Goal: Book appointment/travel/reservation

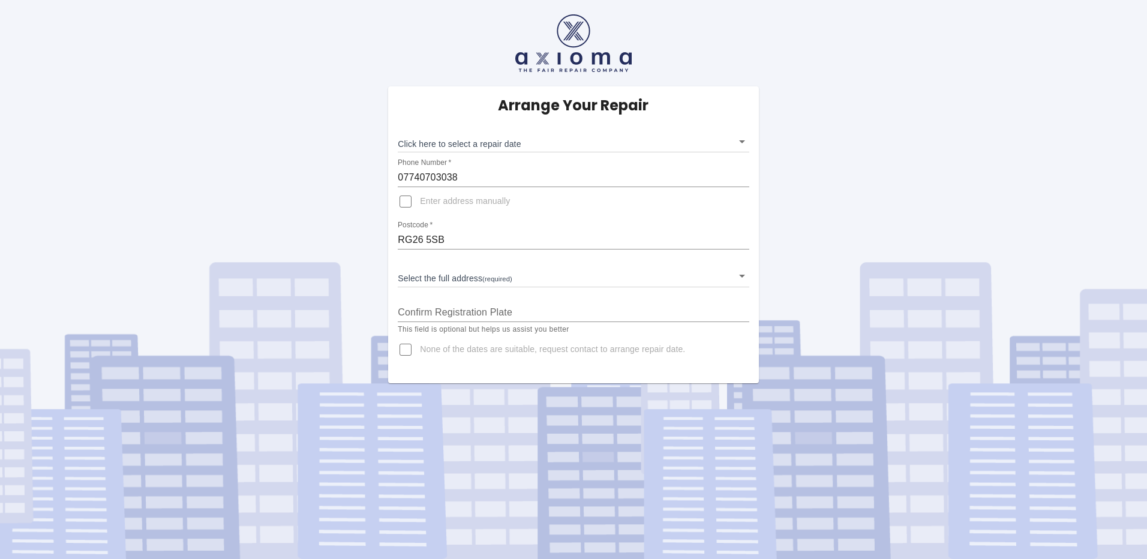
click at [740, 145] on body "Arrange Your Repair Click here to select a repair date ​ Phone Number   * 07740…" at bounding box center [573, 279] width 1147 height 559
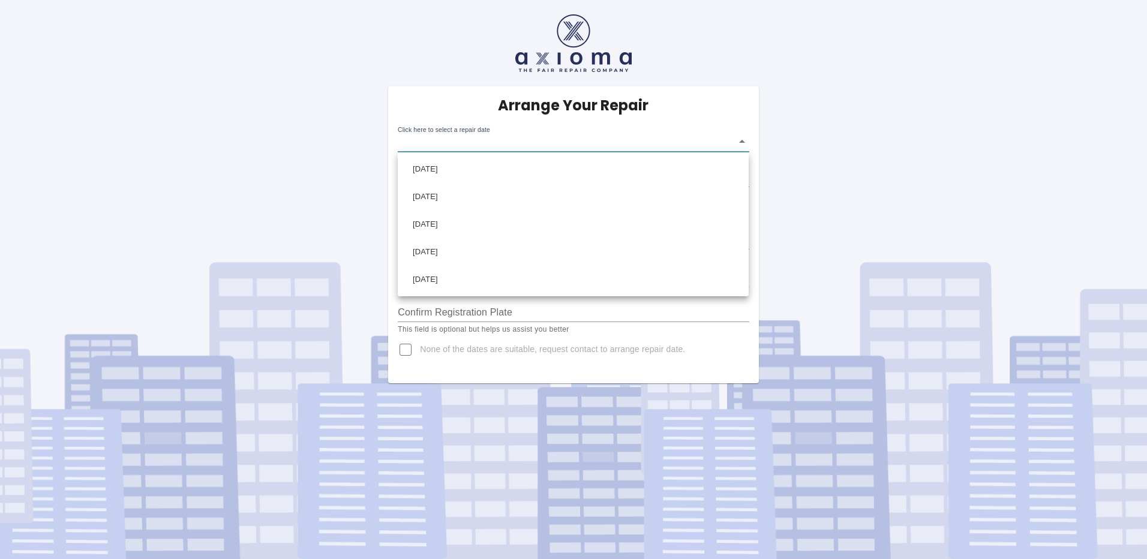
click at [815, 85] on div at bounding box center [573, 279] width 1147 height 559
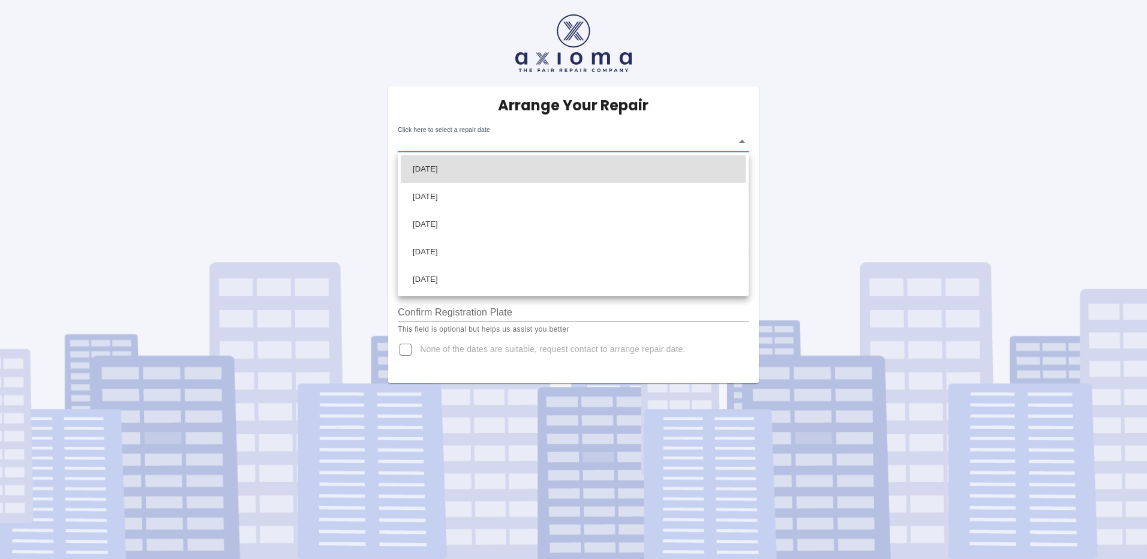
click at [741, 140] on body "Arrange Your Repair Click here to select a repair date ​ Phone Number   * 07740…" at bounding box center [573, 279] width 1147 height 559
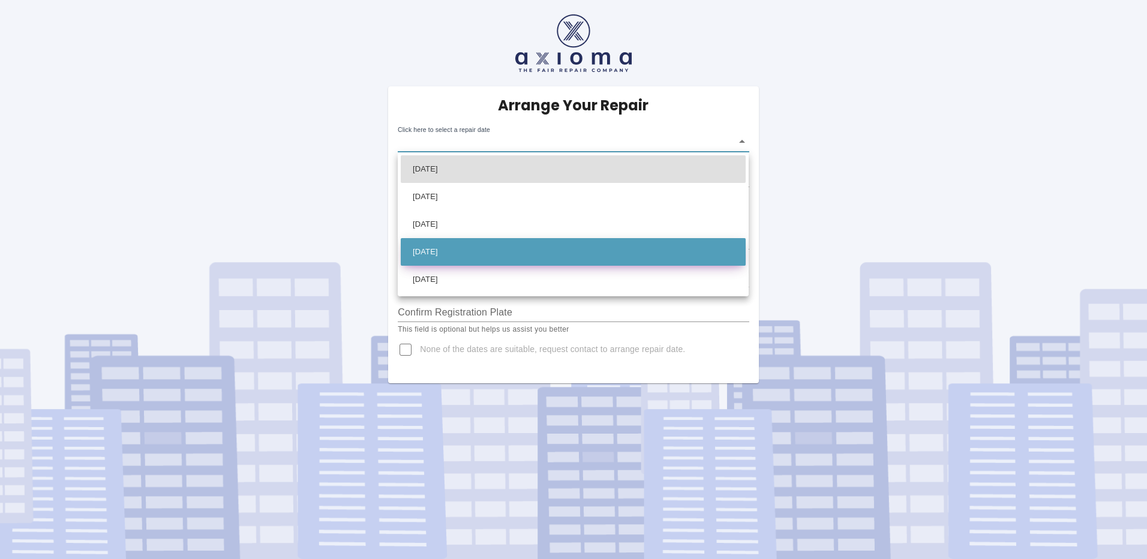
click at [450, 251] on li "[DATE]" at bounding box center [573, 252] width 345 height 28
type input "[DATE]T00:00:00.000Z"
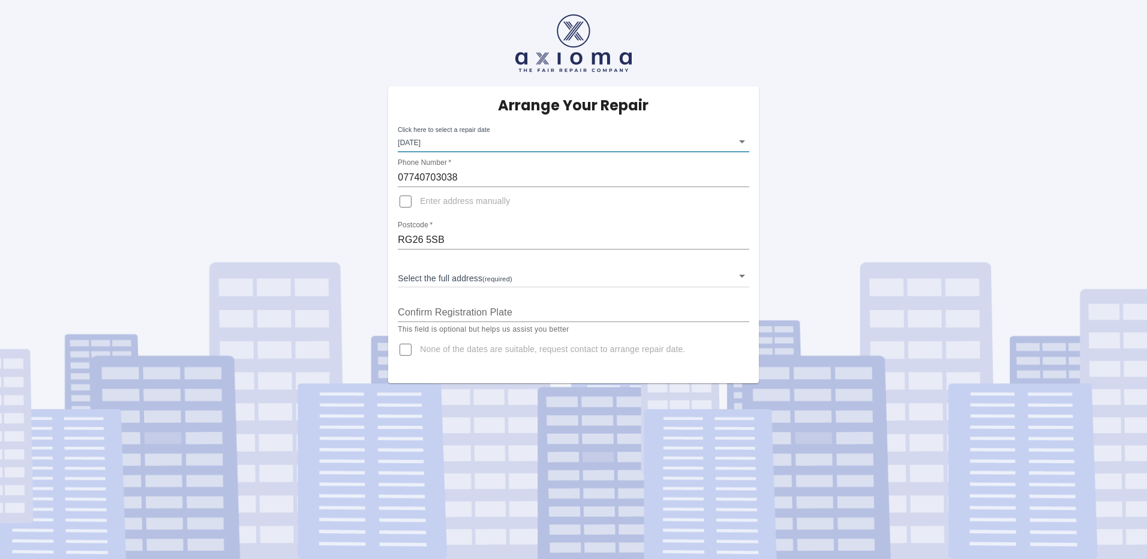
click at [407, 203] on input "Enter address manually" at bounding box center [405, 201] width 29 height 29
checkbox input "true"
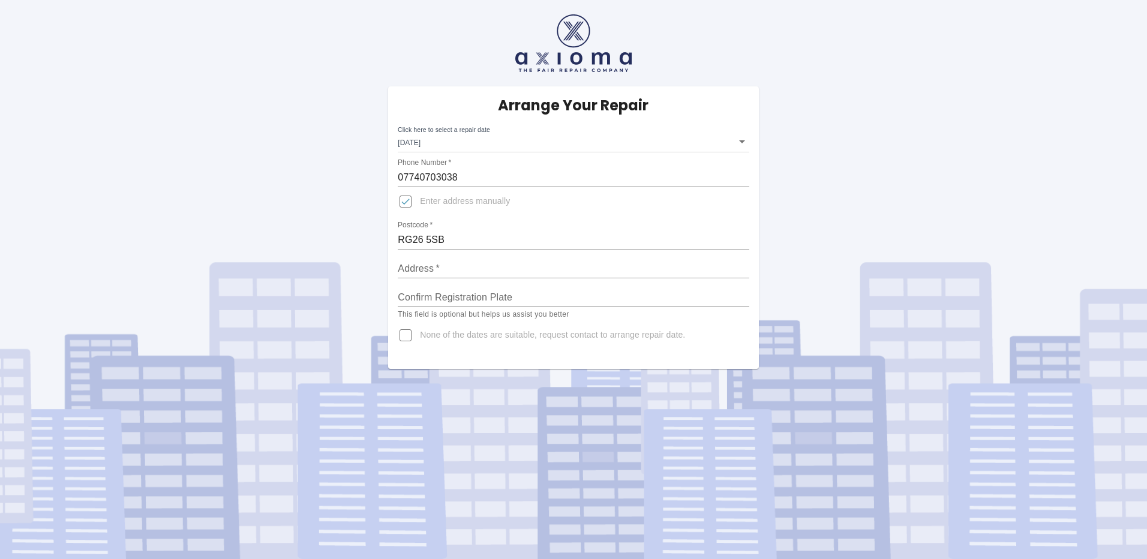
click at [437, 268] on input "Address   *" at bounding box center [573, 268] width 351 height 19
click at [452, 269] on input "Address   *" at bounding box center [573, 268] width 351 height 19
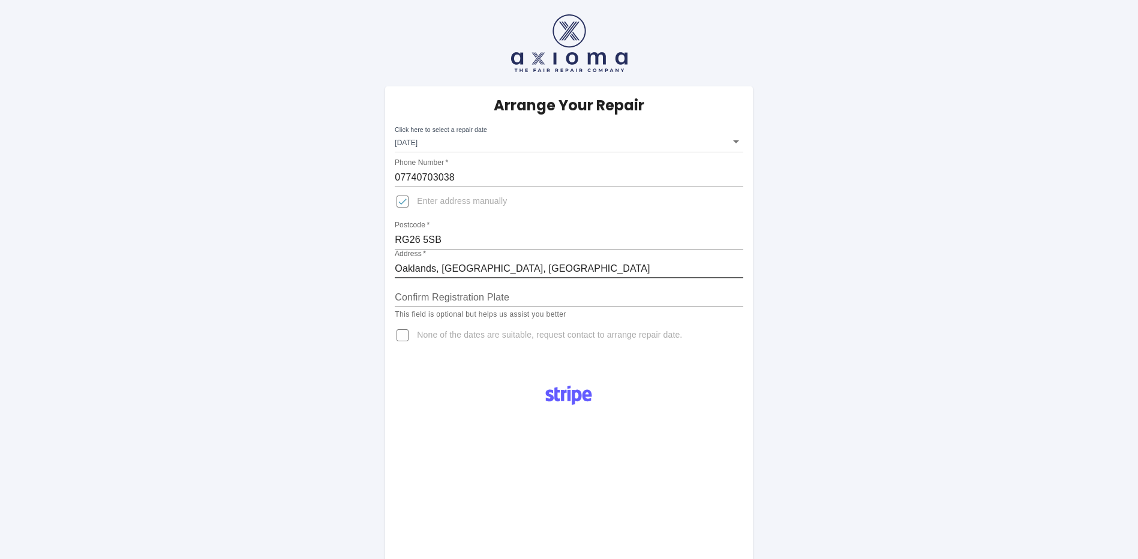
type input "Oaklands, [GEOGRAPHIC_DATA], [GEOGRAPHIC_DATA]"
click at [253, 239] on div "Arrange Your Repair Click here to select a repair date [DATE] [DATE]T00:00:00.0…" at bounding box center [569, 445] width 1156 height 890
click at [416, 292] on input "Confirm Registration Plate" at bounding box center [569, 297] width 348 height 19
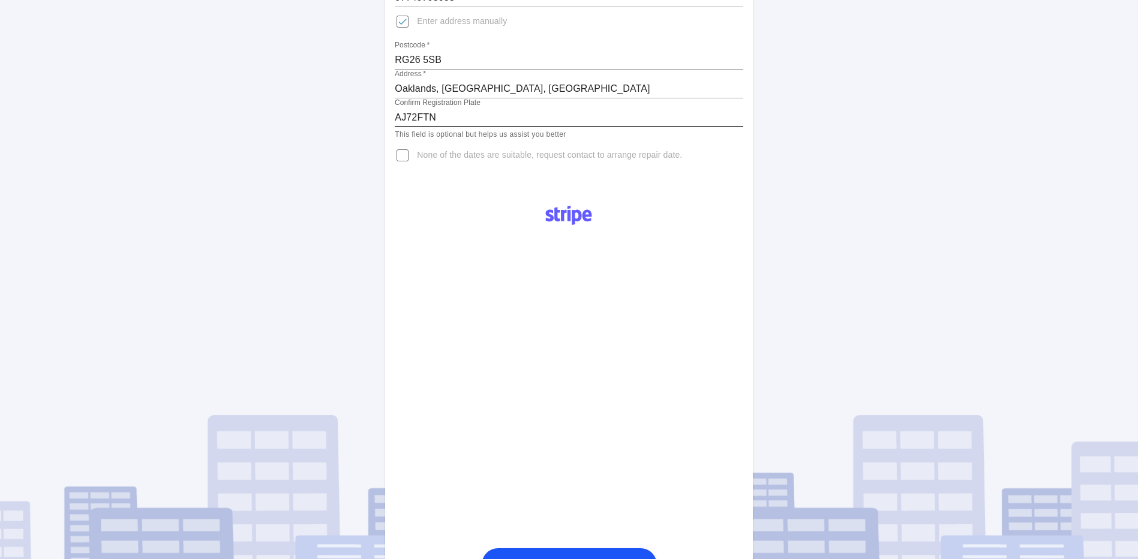
scroll to position [240, 0]
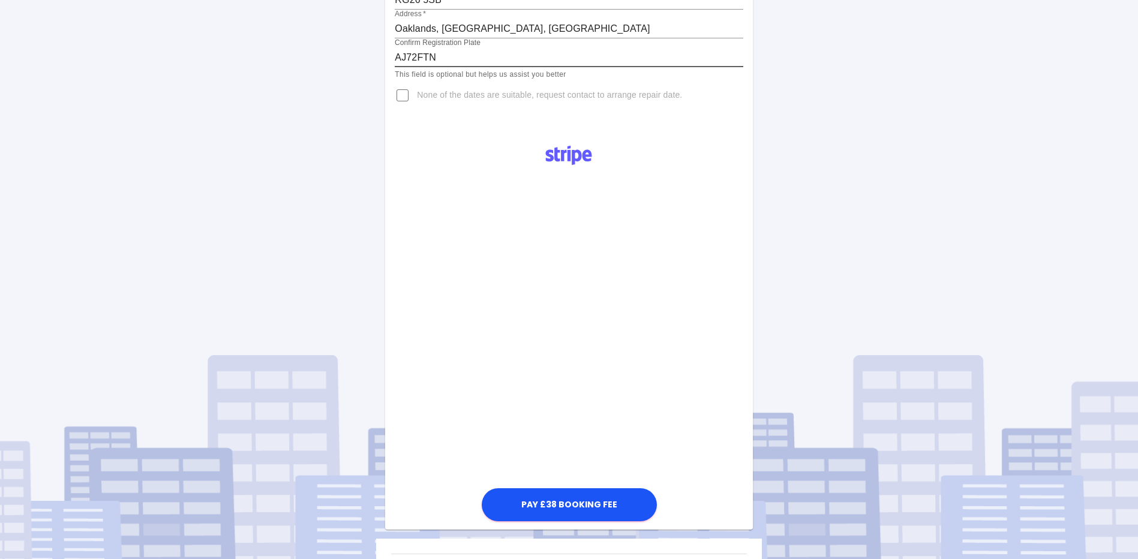
type input "AJ72FTN"
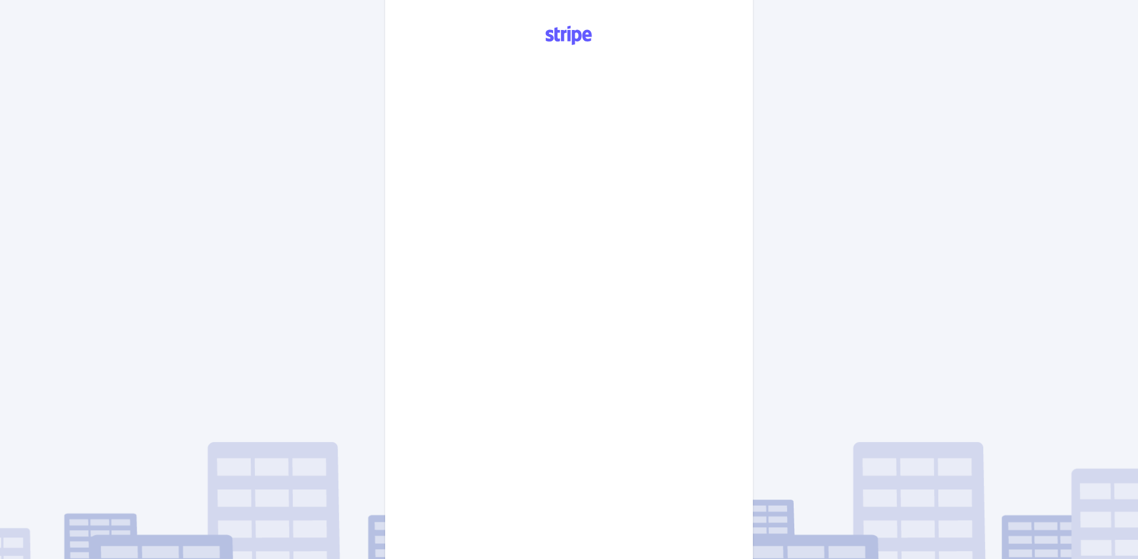
scroll to position [538, 0]
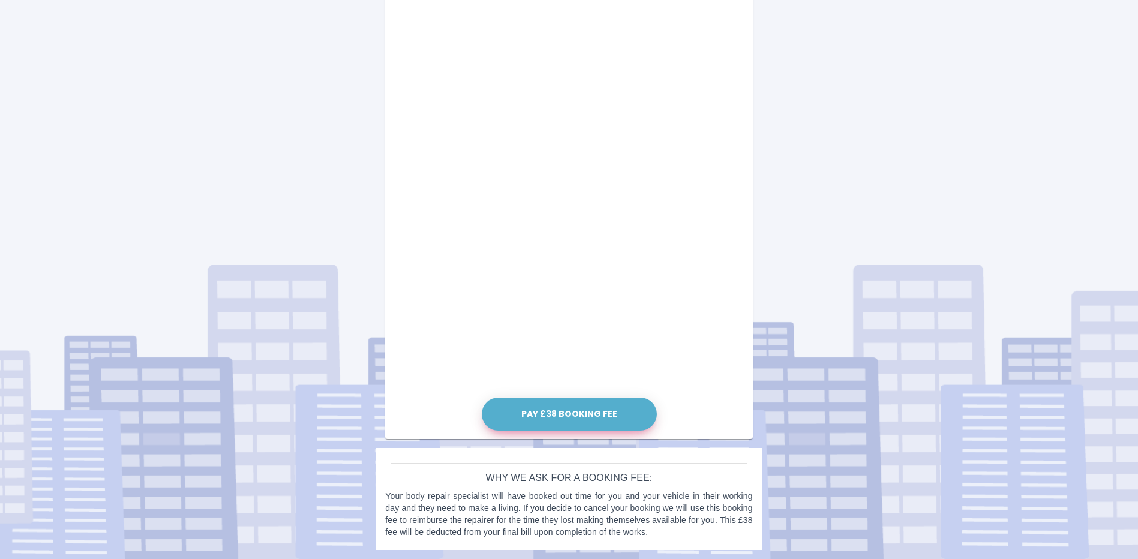
click at [569, 406] on button "Pay £38 Booking Fee" at bounding box center [569, 414] width 175 height 33
